Goal: Information Seeking & Learning: Learn about a topic

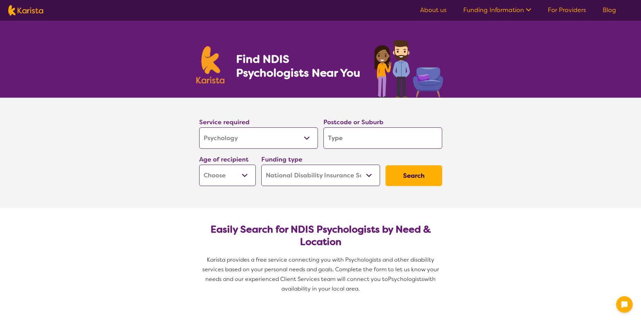
select select "Psychology"
select select "NDIS"
select select "Psychology"
select select "NDIS"
click at [350, 137] on input "search" at bounding box center [382, 137] width 119 height 21
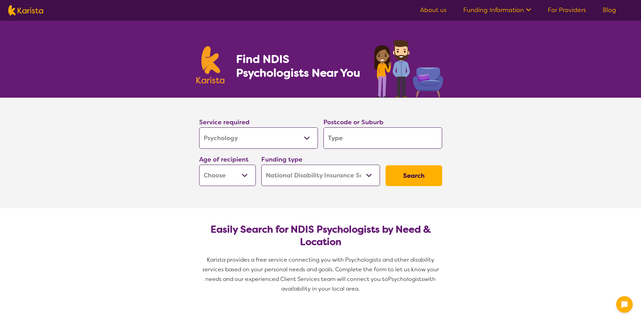
type input "3"
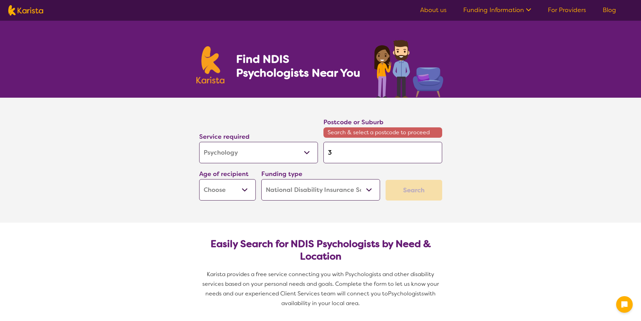
type input "33"
type input "333"
type input "3337"
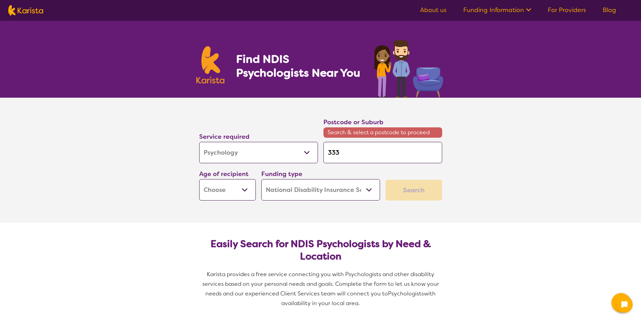
type input "3337"
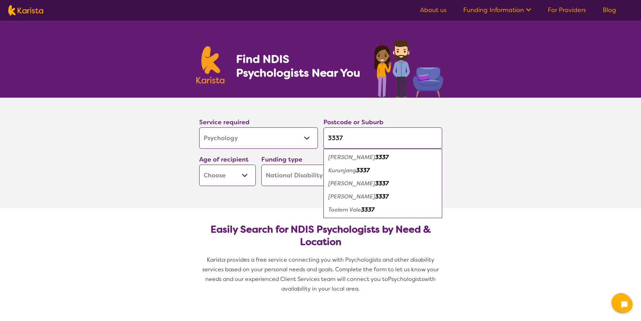
type input "3337"
click at [350, 173] on em "Kurunjang" at bounding box center [342, 170] width 28 height 7
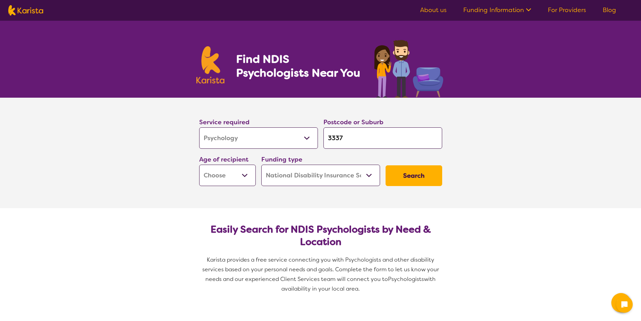
click at [229, 176] on select "Early Childhood - 0 to 9 Child - 10 to 11 Adolescent - 12 to 17 Adult - 18 to 6…" at bounding box center [227, 175] width 57 height 21
select select "AS"
click at [199, 165] on select "Early Childhood - 0 to 9 Child - 10 to 11 Adolescent - 12 to 17 Adult - 18 to 6…" at bounding box center [227, 175] width 57 height 21
select select "AS"
click at [366, 179] on select "Home Care Package (HCP) National Disability Insurance Scheme (NDIS) I don't know" at bounding box center [320, 175] width 119 height 21
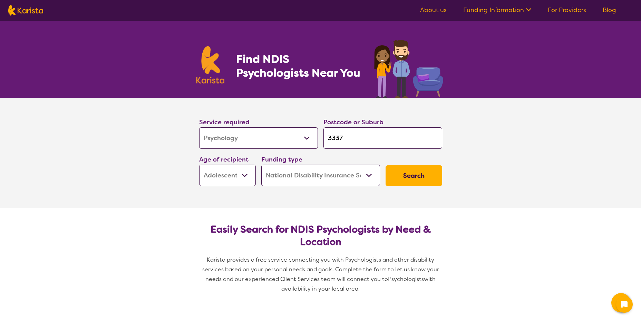
select select "i-don-t-know"
click at [261, 165] on select "Home Care Package (HCP) National Disability Insurance Scheme (NDIS) I don't know" at bounding box center [320, 175] width 119 height 21
select select "i-don-t-know"
click at [420, 177] on button "Search" at bounding box center [413, 175] width 57 height 21
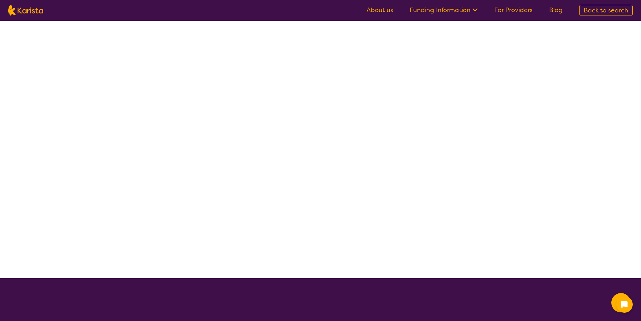
select select "Psychology"
select select "AS"
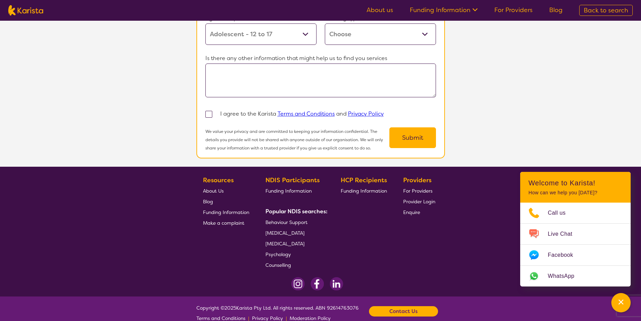
scroll to position [531, 0]
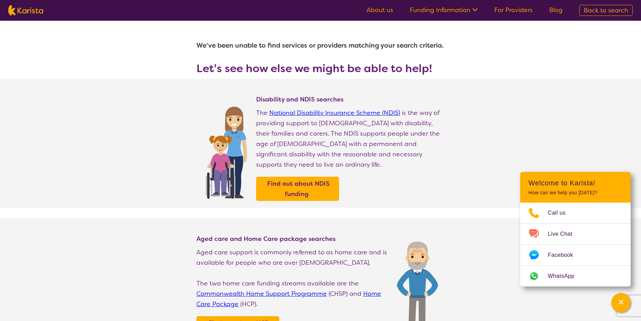
select select "Psychology"
select select "AS"
select select "NDIS"
select select "Psychology"
select select "AS"
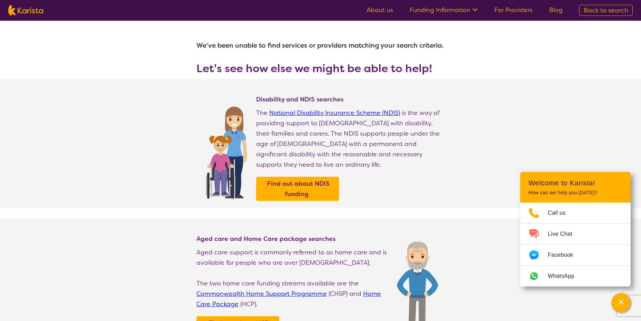
select select "NDIS"
